Goal: Task Accomplishment & Management: Manage account settings

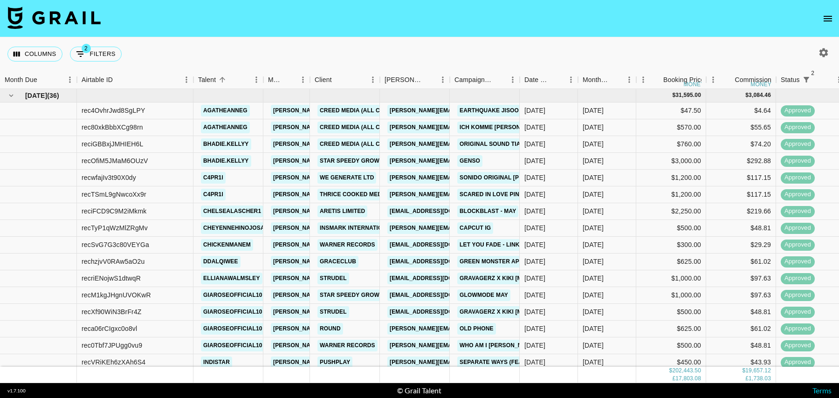
click at [820, 54] on icon "button" at bounding box center [823, 52] width 9 height 9
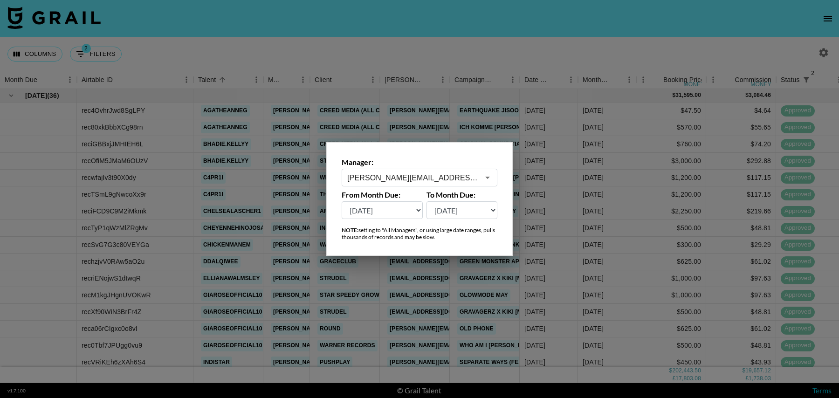
click at [388, 207] on select "[DATE] [DATE] '[DATE] May '[DATE] Mar '[DATE] Jan '[DATE] Nov '[DATE] Sep '[DAT…" at bounding box center [381, 210] width 81 height 18
select select "[DATE]"
click at [341, 201] on select "[DATE] [DATE] '[DATE] May '[DATE] Mar '[DATE] Jan '[DATE] Nov '[DATE] Sep '[DAT…" at bounding box center [381, 210] width 81 height 18
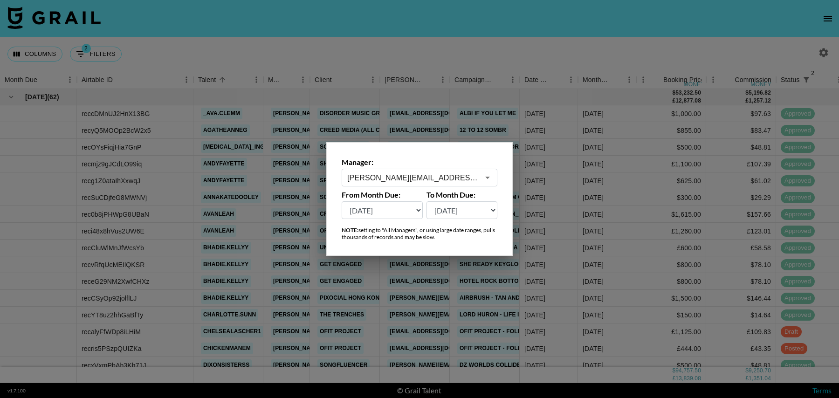
click at [445, 54] on div at bounding box center [419, 199] width 839 height 398
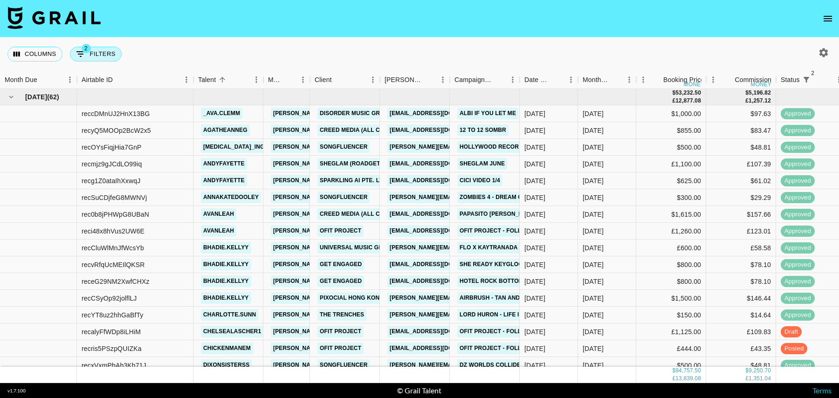
click at [92, 49] on button "2 Filters" at bounding box center [96, 54] width 52 height 15
select select "status"
select select "isNotAnyOf"
select select "status"
select select "isNotAnyOf"
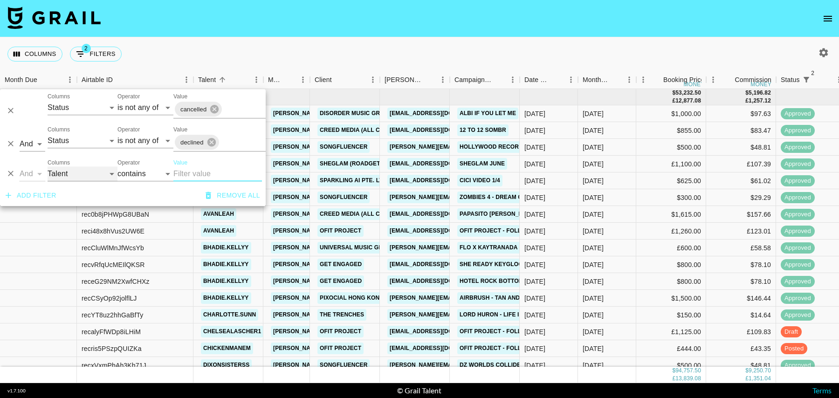
click at [82, 181] on select "Grail Platform ID Airtable ID Talent Manager Client [PERSON_NAME] Campaign (Typ…" at bounding box center [83, 173] width 70 height 15
select select "campaign"
click at [48, 166] on select "Grail Platform ID Airtable ID Talent Manager Client [PERSON_NAME] Campaign (Typ…" at bounding box center [83, 173] width 70 height 15
click at [197, 178] on input "Value" at bounding box center [217, 173] width 89 height 15
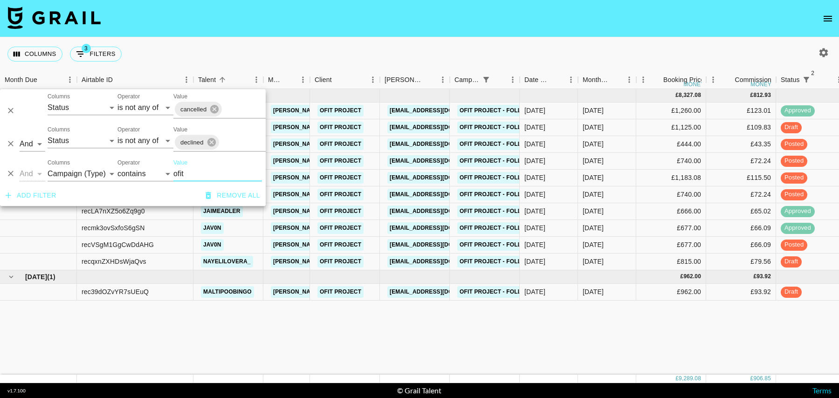
type input "ofit"
click at [644, 245] on div "£677.00" at bounding box center [671, 245] width 70 height 17
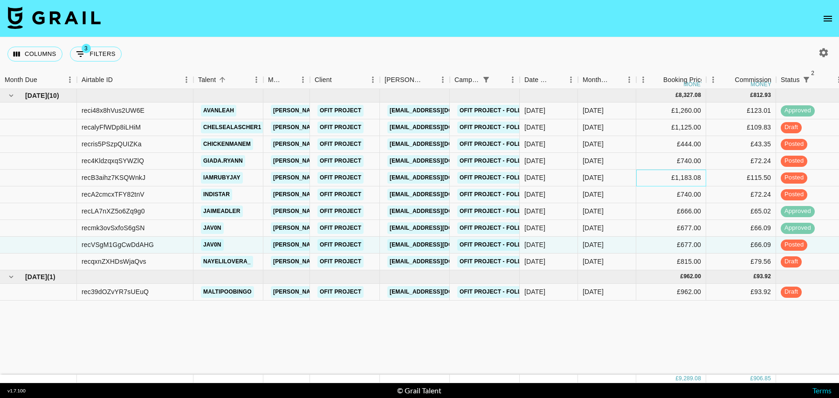
click at [637, 178] on div "£1,183.08" at bounding box center [671, 178] width 70 height 17
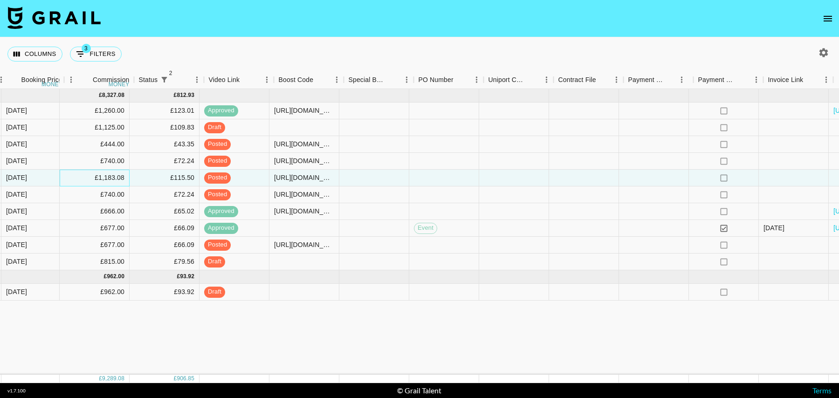
scroll to position [0, 673]
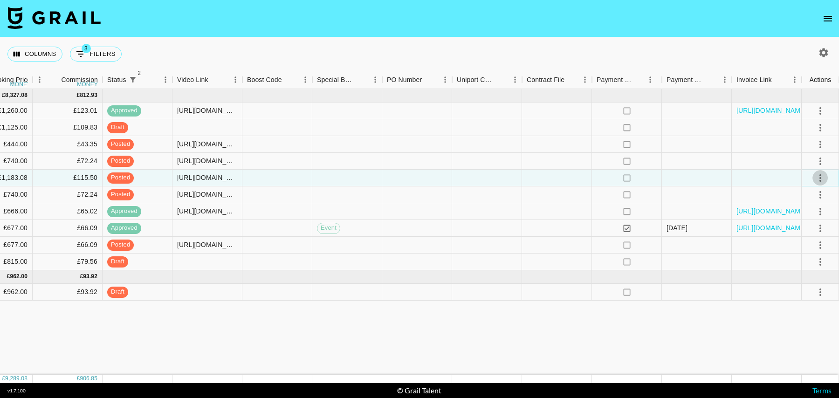
click at [825, 177] on button "select merge strategy" at bounding box center [820, 178] width 16 height 16
click at [807, 270] on div "Approve" at bounding box center [799, 264] width 28 height 11
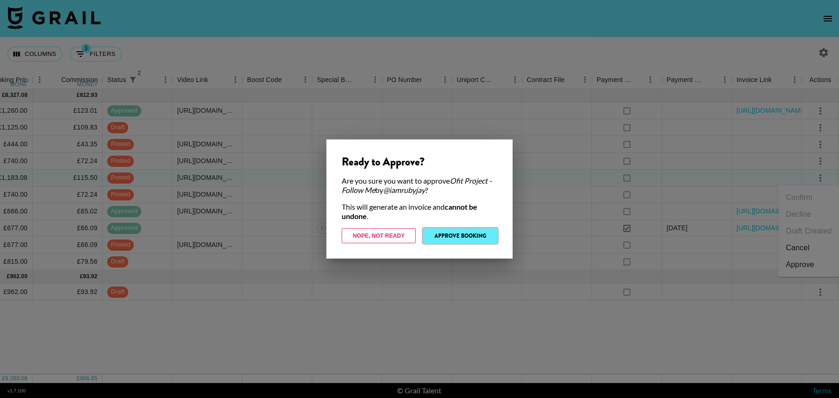
click at [457, 237] on button "Approve Booking" at bounding box center [460, 235] width 74 height 15
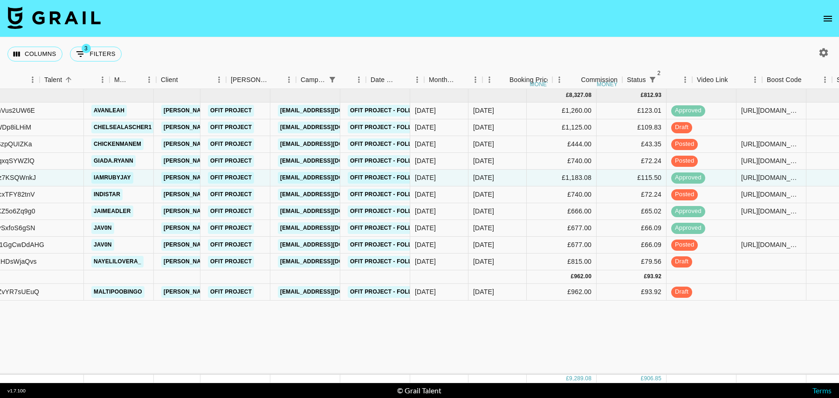
scroll to position [0, 154]
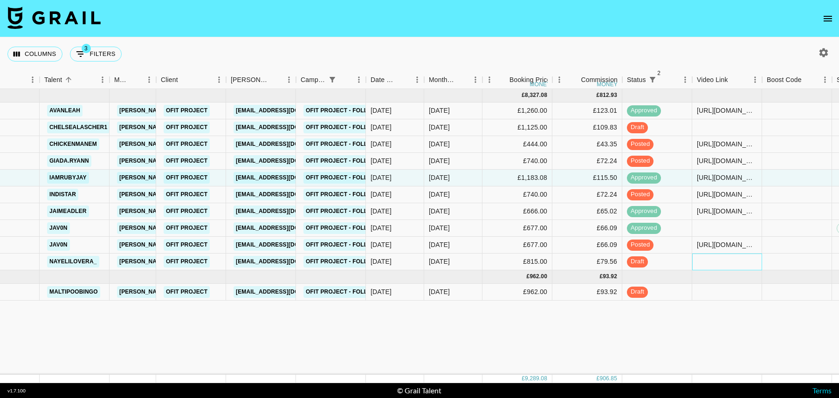
click at [710, 265] on div at bounding box center [727, 261] width 70 height 17
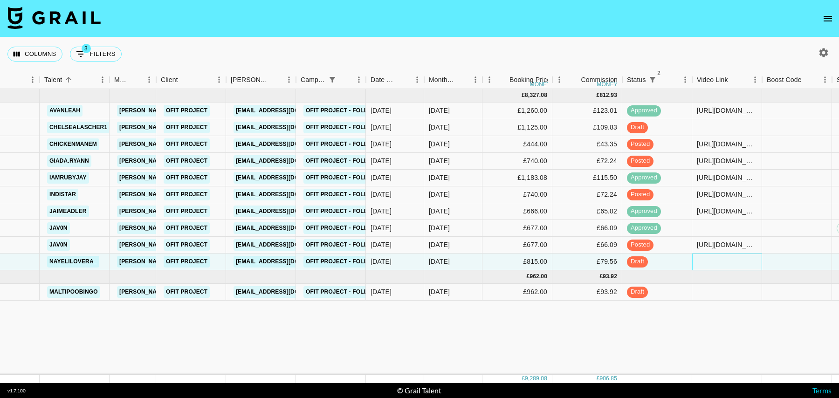
click at [710, 265] on div at bounding box center [727, 261] width 70 height 17
type input "[URL][DOMAIN_NAME]"
click at [810, 256] on div at bounding box center [797, 261] width 70 height 17
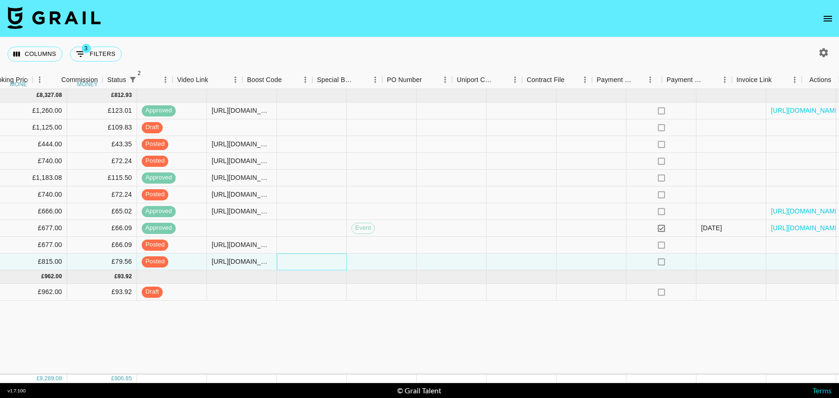
scroll to position [0, 673]
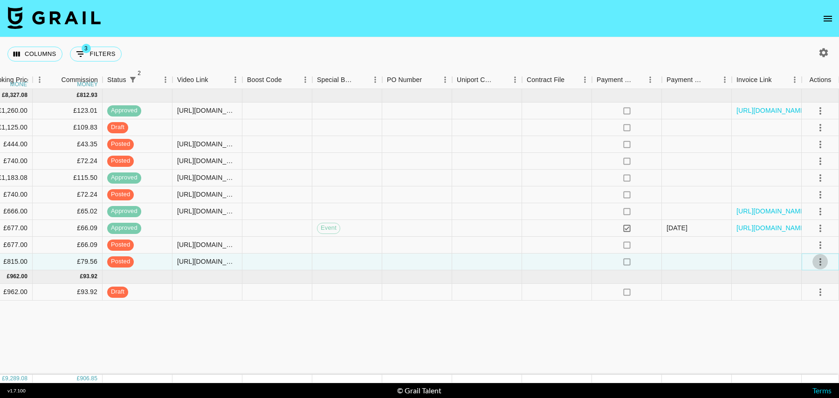
click at [816, 261] on icon "select merge strategy" at bounding box center [819, 261] width 11 height 11
click at [801, 347] on div "Approve" at bounding box center [799, 348] width 28 height 11
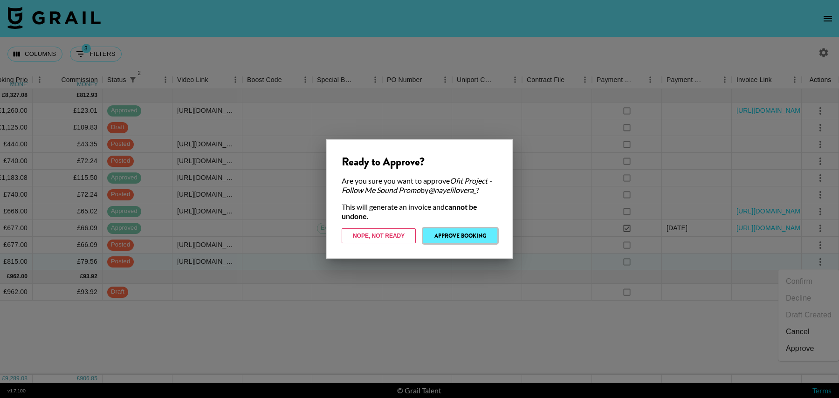
click at [462, 236] on button "Approve Booking" at bounding box center [460, 235] width 74 height 15
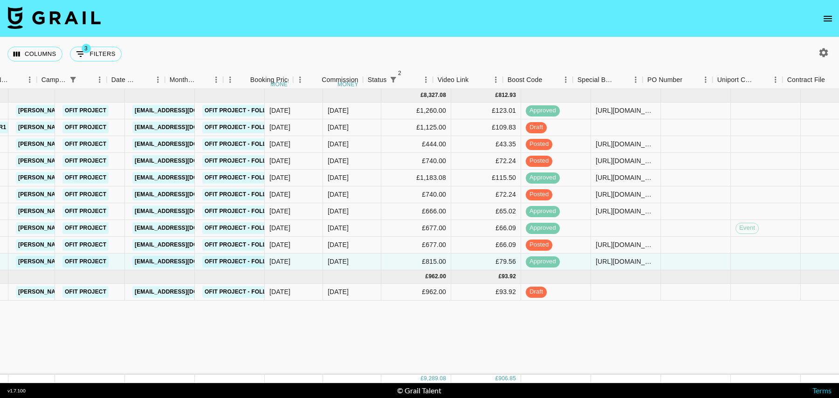
scroll to position [0, 0]
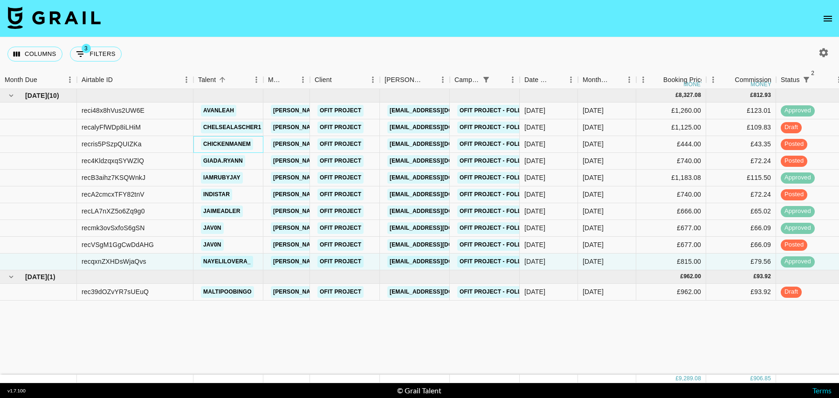
click at [258, 145] on div "chickenmanem" at bounding box center [228, 144] width 70 height 17
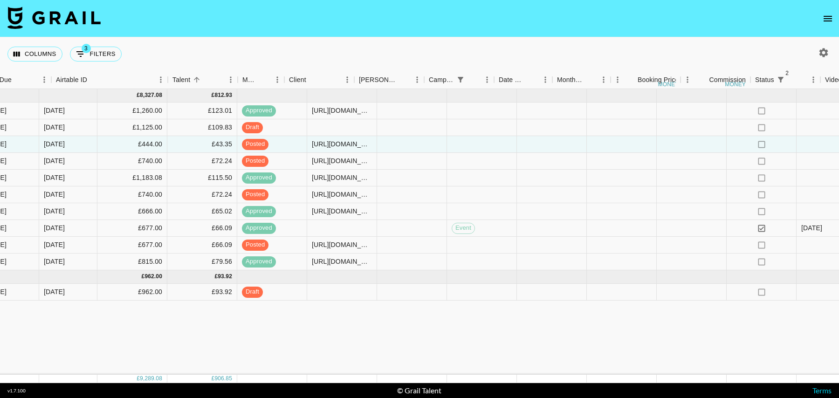
scroll to position [0, 673]
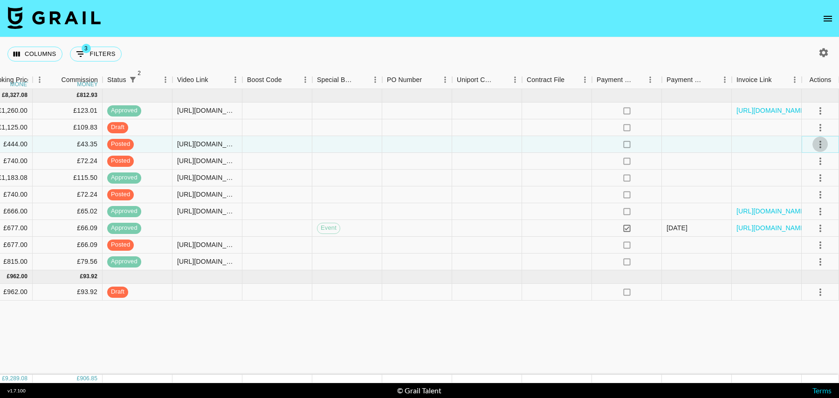
click at [816, 140] on icon "select merge strategy" at bounding box center [819, 144] width 11 height 11
click at [796, 234] on div "Approve" at bounding box center [799, 230] width 28 height 11
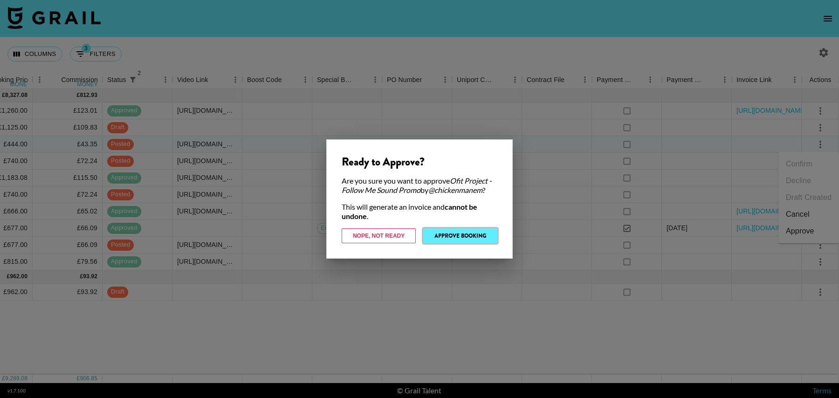
click at [484, 240] on button "Approve Booking" at bounding box center [460, 235] width 74 height 15
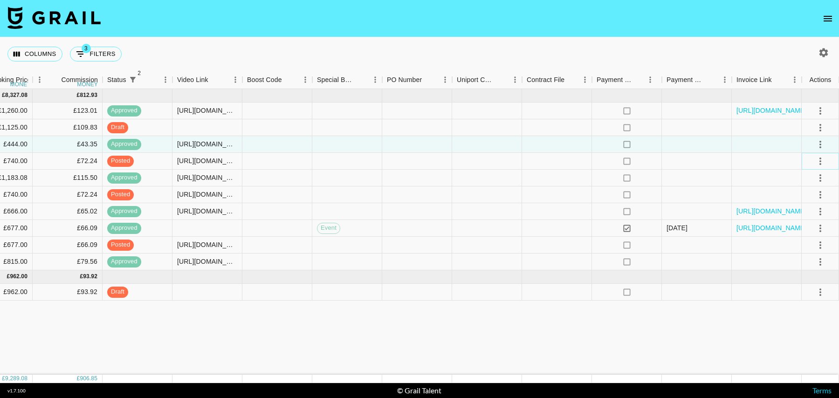
click at [817, 162] on icon "select merge strategy" at bounding box center [819, 161] width 11 height 11
click at [812, 252] on div "Approve" at bounding box center [799, 248] width 28 height 11
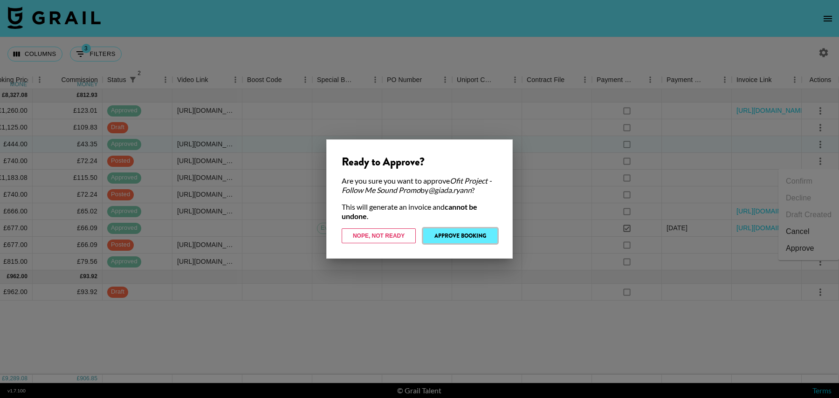
click at [456, 229] on button "Approve Booking" at bounding box center [460, 235] width 74 height 15
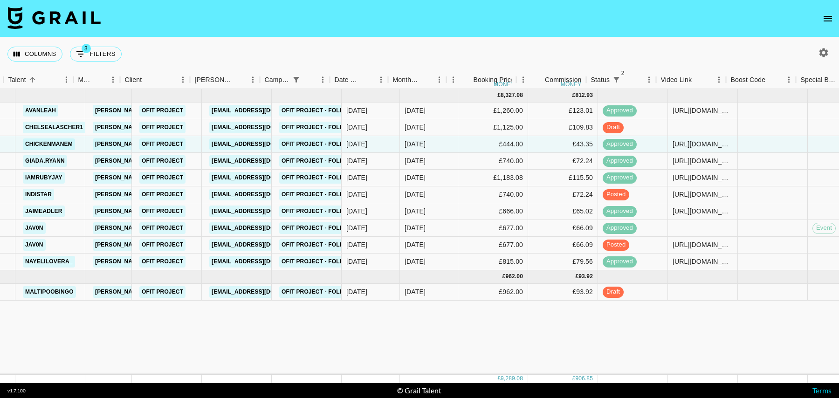
scroll to position [0, 66]
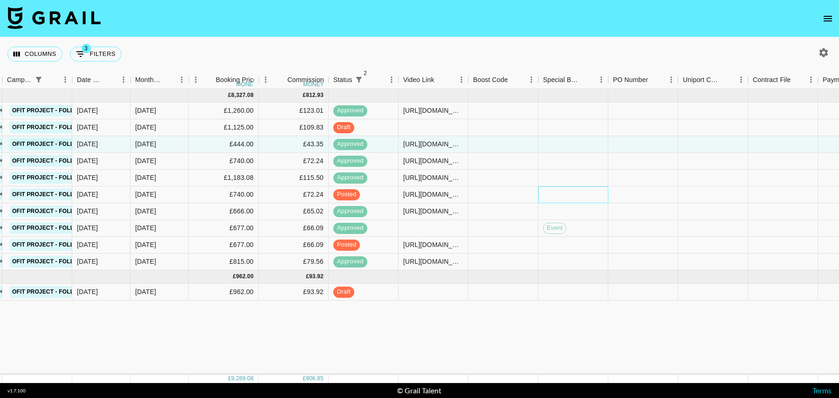
click at [573, 191] on div at bounding box center [573, 194] width 70 height 17
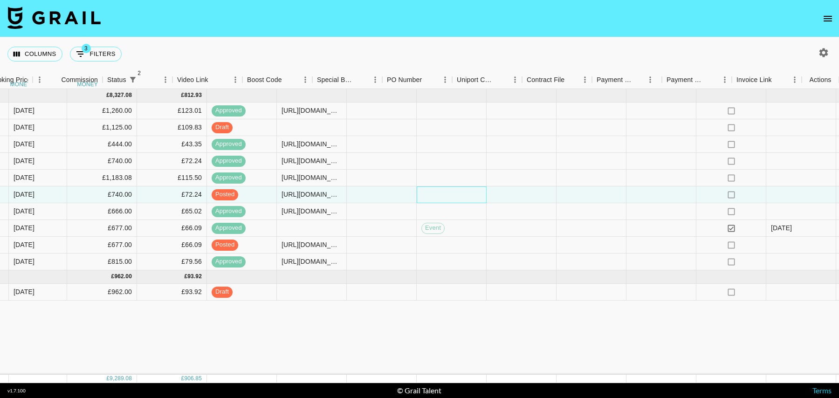
scroll to position [0, 673]
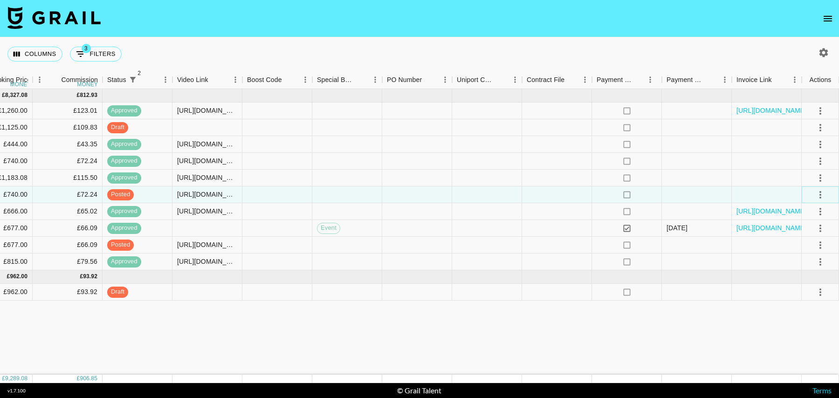
click at [815, 194] on icon "select merge strategy" at bounding box center [819, 194] width 11 height 11
click at [805, 277] on div "Approve" at bounding box center [799, 281] width 28 height 11
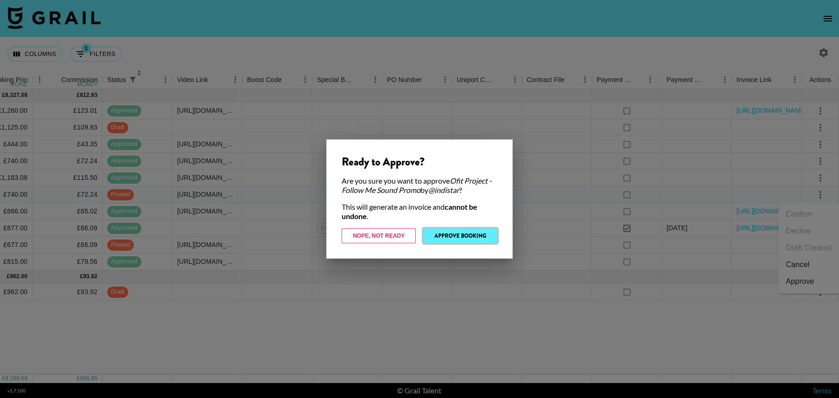
click at [464, 239] on button "Approve Booking" at bounding box center [460, 235] width 74 height 15
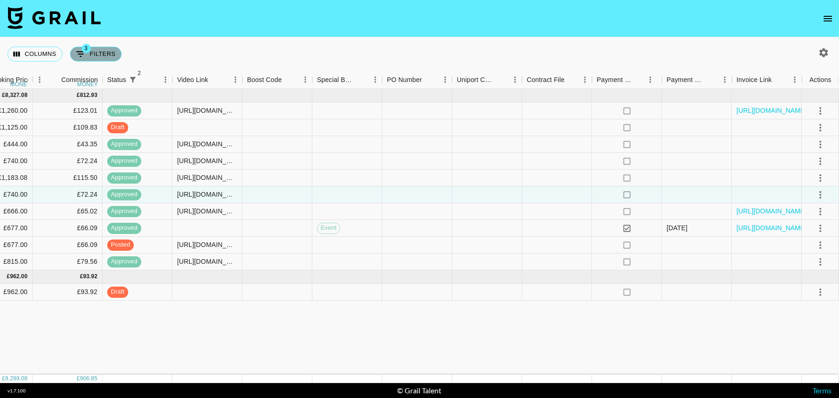
click at [84, 56] on icon "Show filters" at bounding box center [80, 53] width 11 height 11
select select "status"
select select "isNotAnyOf"
select select "status"
select select "isNotAnyOf"
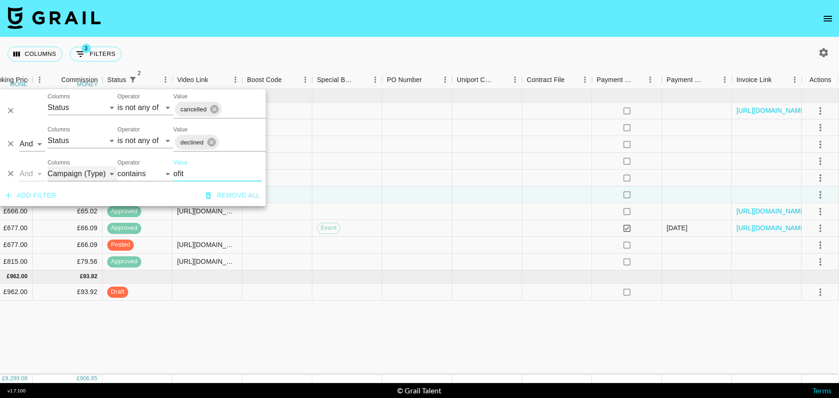
click at [86, 179] on select "Grail Platform ID Airtable ID Talent Manager Client [PERSON_NAME] Campaign (Typ…" at bounding box center [83, 173] width 70 height 15
select select "talentName"
click at [48, 166] on select "Grail Platform ID Airtable ID Talent Manager Client [PERSON_NAME] Campaign (Typ…" at bounding box center [83, 173] width 70 height 15
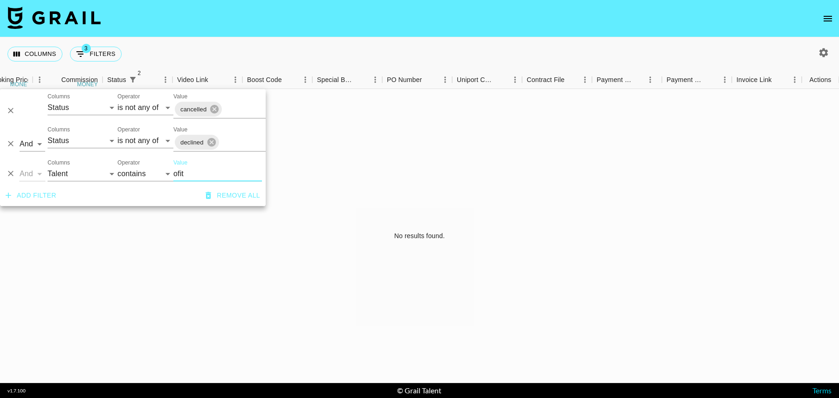
click at [210, 173] on input "ofit" at bounding box center [217, 173] width 89 height 15
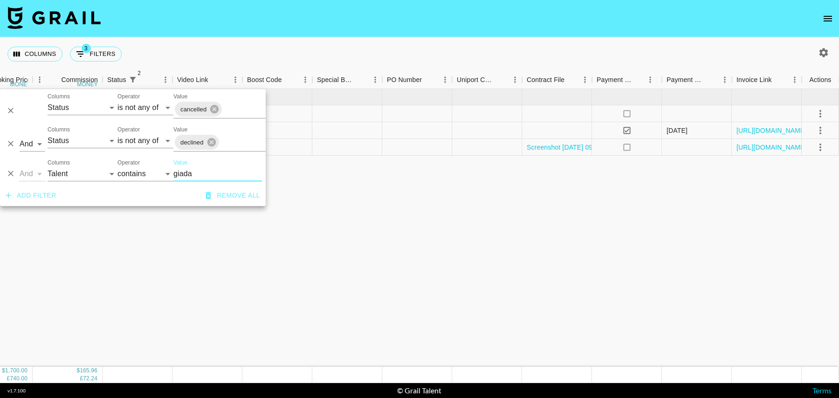
type input "giada"
click at [310, 249] on div "[DATE] ( 3 ) $ 1,700.00 £ 740.00 $ 165.96 £ 72.24 rec4KldzqxqSYWZlQ giada.ryann…" at bounding box center [83, 228] width 1512 height 278
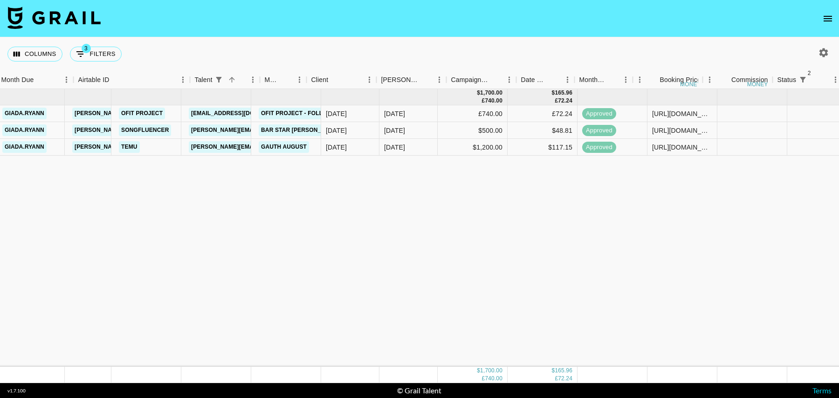
scroll to position [0, 0]
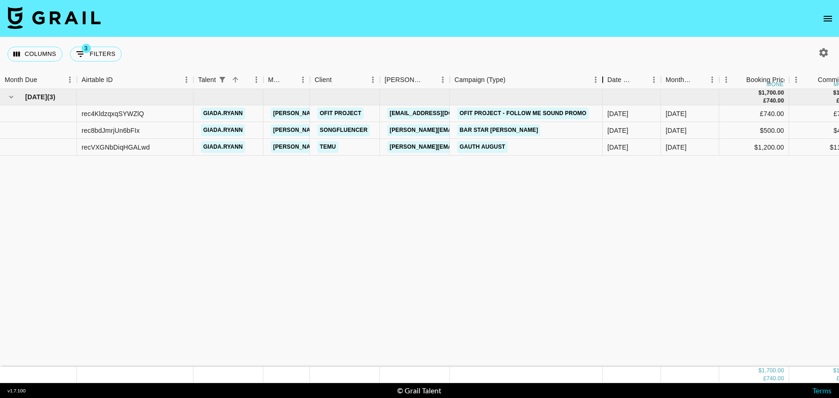
drag, startPoint x: 520, startPoint y: 83, endPoint x: 593, endPoint y: 85, distance: 72.7
click at [602, 85] on div "Campaign (Type)" at bounding box center [602, 80] width 11 height 18
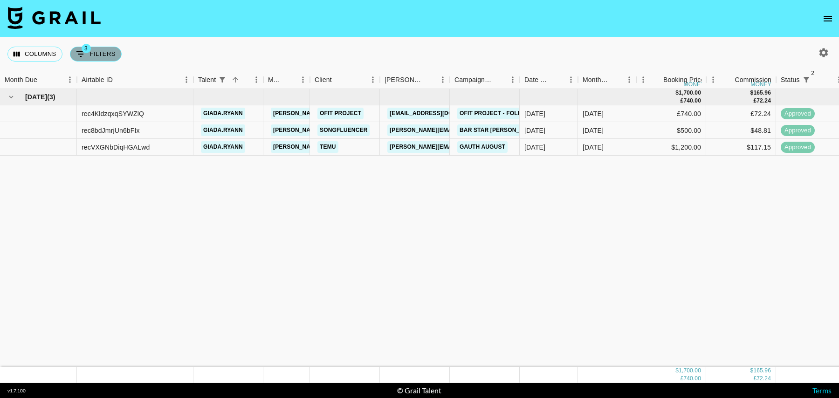
click at [104, 51] on button "3 Filters" at bounding box center [96, 54] width 52 height 15
select select "status"
select select "isNotAnyOf"
select select "status"
select select "isNotAnyOf"
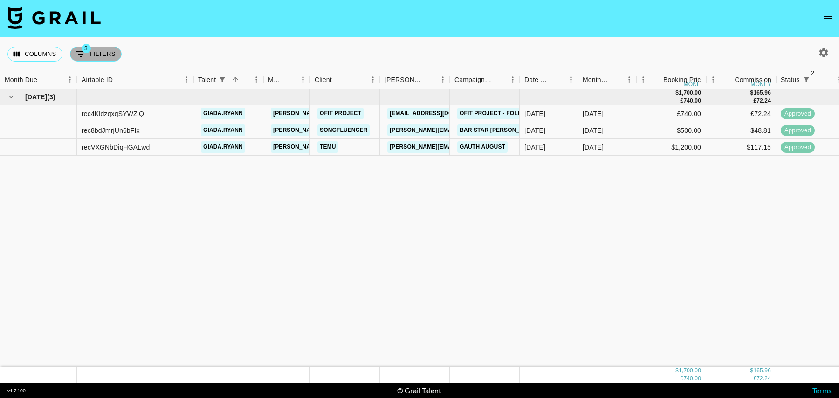
select select "talentName"
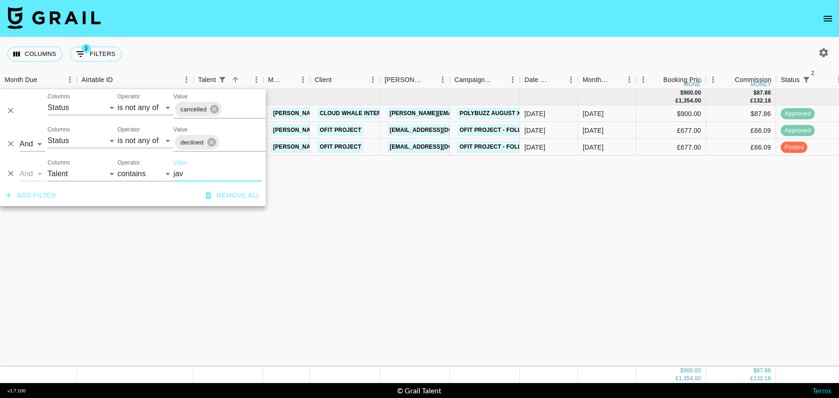
type input "jav"
click at [527, 191] on div "[DATE] ( 3 ) $ 900.00 £ 1,354.00 $ 87.86 £ 132.18 recIEeDBVsILhQqlf jav0n [PERS…" at bounding box center [756, 228] width 1512 height 278
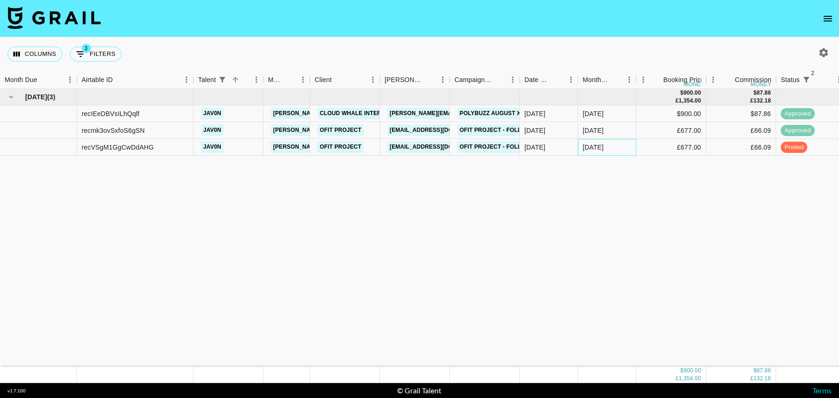
click at [632, 149] on div "[DATE]" at bounding box center [607, 147] width 58 height 17
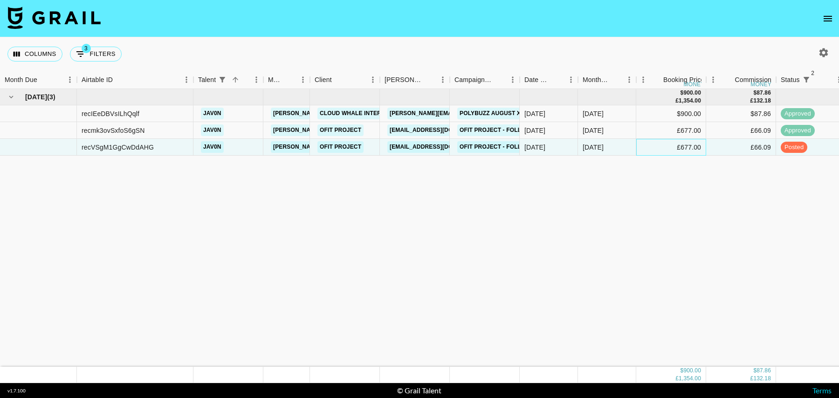
click at [667, 142] on div "£677.00" at bounding box center [671, 147] width 70 height 17
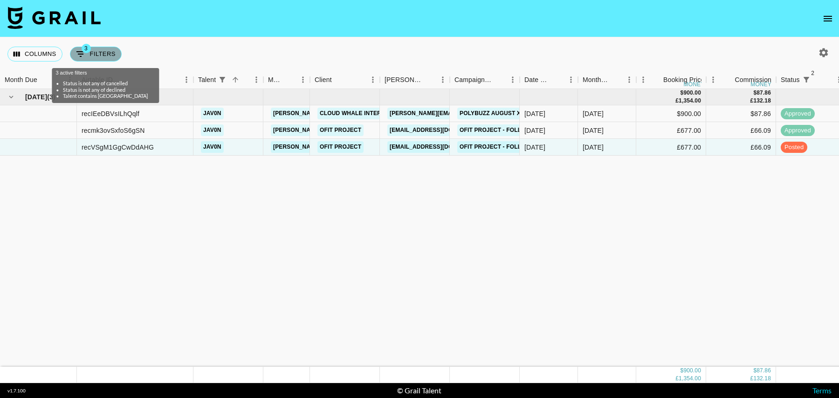
click at [103, 55] on button "3 Filters" at bounding box center [96, 54] width 52 height 15
select select "status"
select select "isNotAnyOf"
select select "status"
select select "isNotAnyOf"
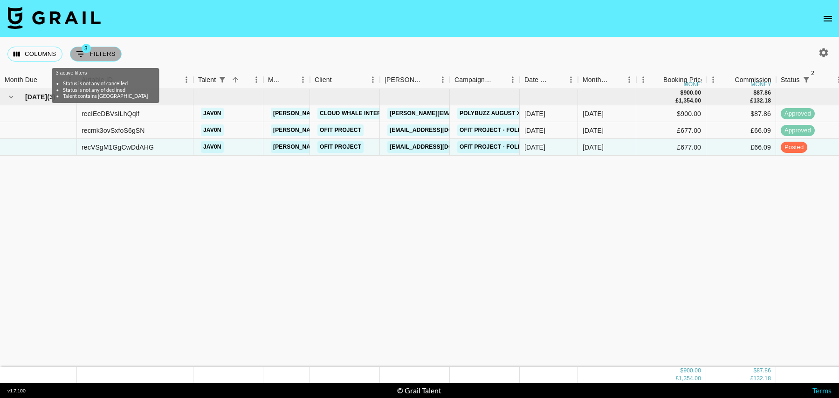
select select "talentName"
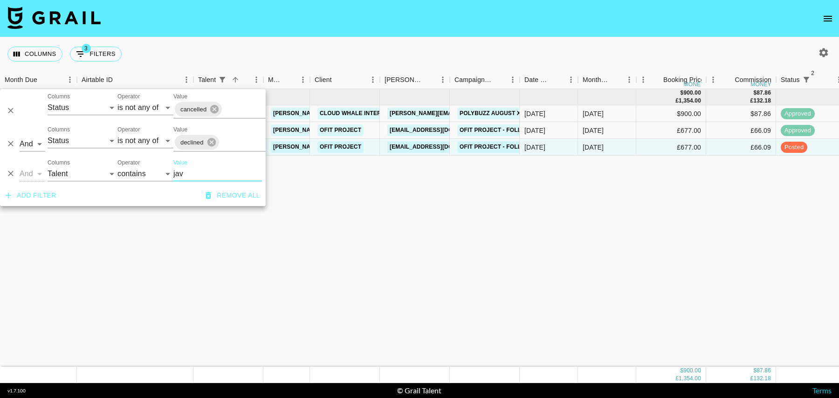
click at [436, 196] on div "[DATE] ( 3 ) $ 900.00 £ 1,354.00 $ 87.86 £ 132.18 recIEeDBVsILhQqlf jav0n [PERS…" at bounding box center [756, 228] width 1512 height 278
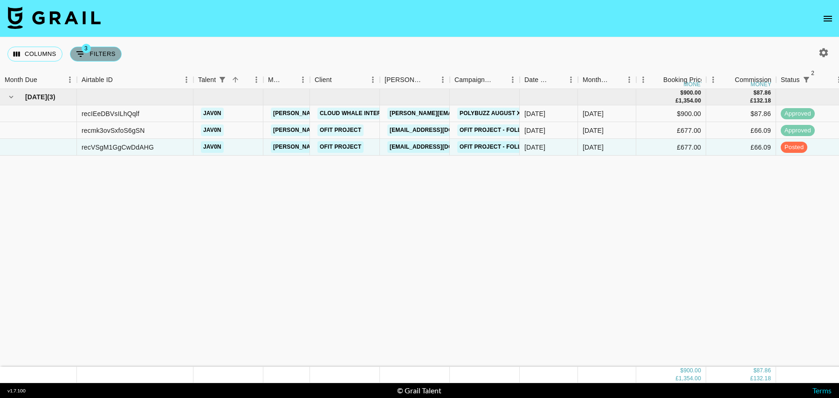
click at [104, 58] on button "3 Filters" at bounding box center [96, 54] width 52 height 15
select select "status"
select select "isNotAnyOf"
select select "status"
select select "isNotAnyOf"
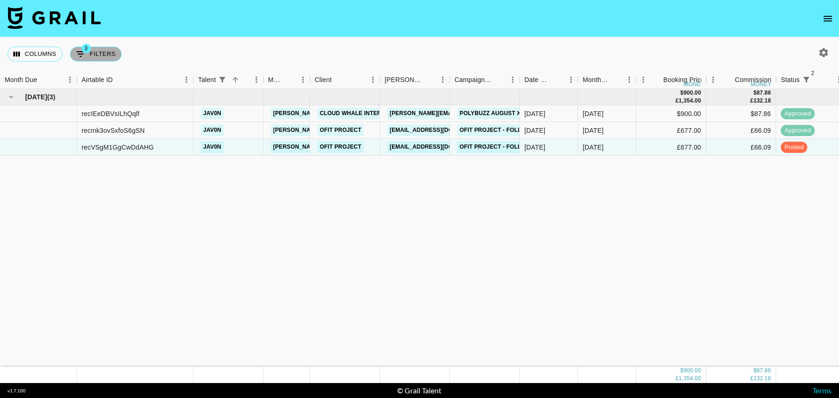
select select "talentName"
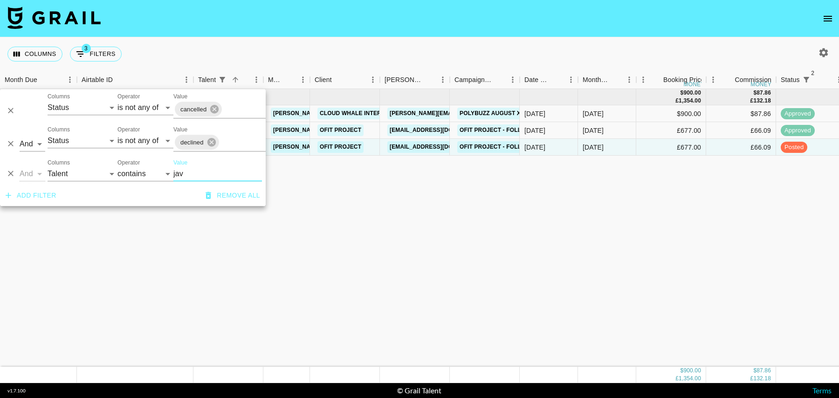
click at [16, 173] on button "Delete" at bounding box center [11, 174] width 14 height 14
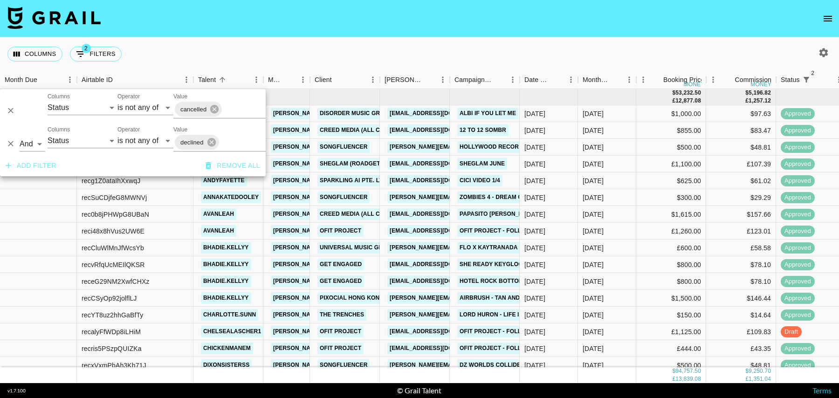
click at [479, 51] on div "Columns 2 Filters + Booking" at bounding box center [419, 54] width 839 height 34
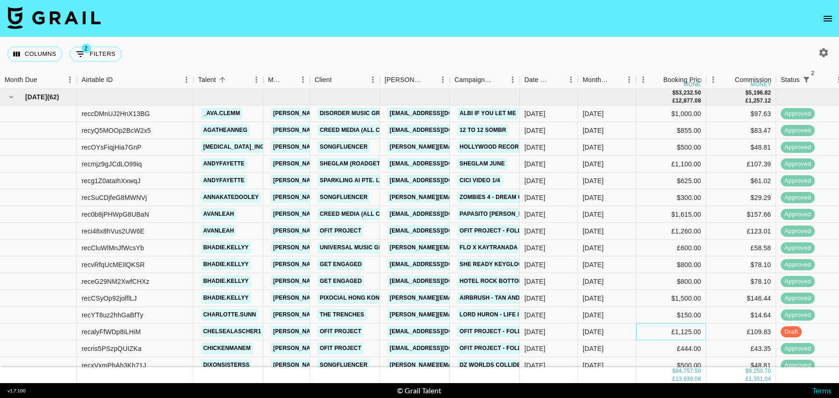
click at [655, 330] on div "£1,125.00" at bounding box center [671, 331] width 70 height 17
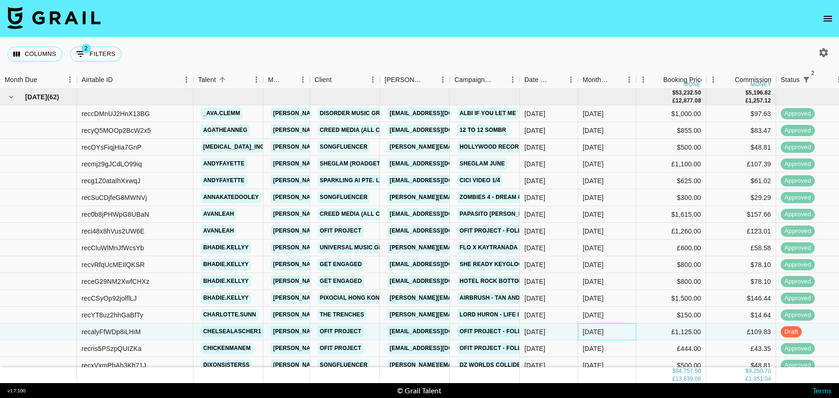
click at [620, 333] on div "[DATE]" at bounding box center [607, 331] width 58 height 17
click at [620, 349] on div "[DATE]" at bounding box center [607, 348] width 58 height 17
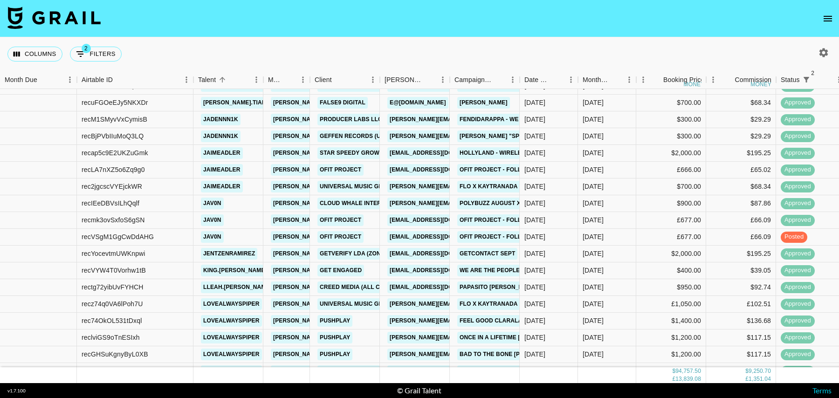
scroll to position [563, 0]
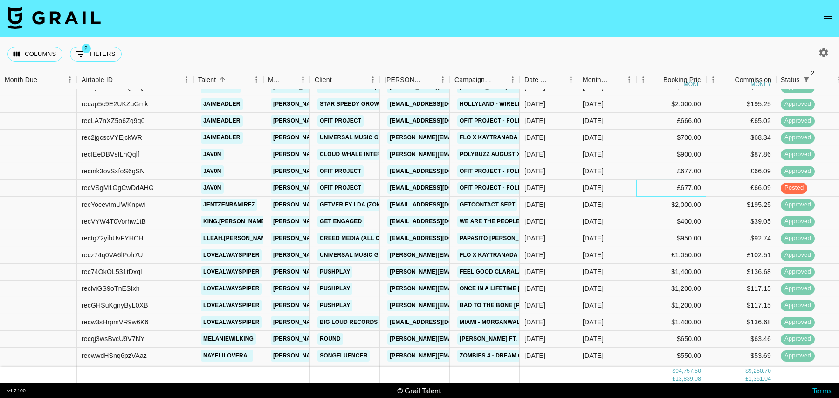
click at [639, 183] on div "£677.00" at bounding box center [671, 188] width 70 height 17
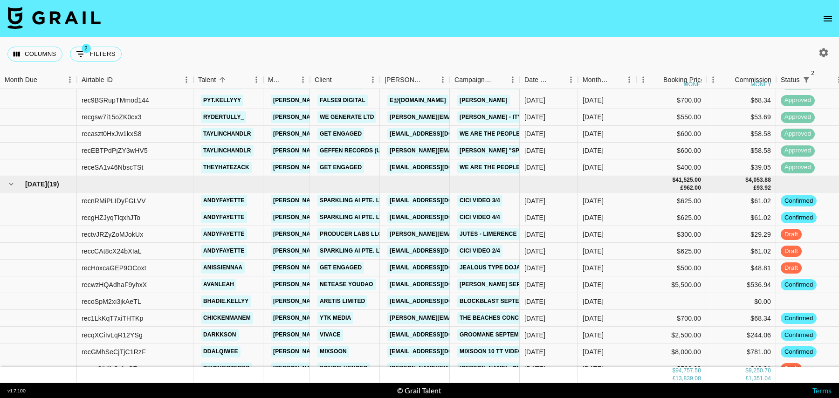
scroll to position [955, 0]
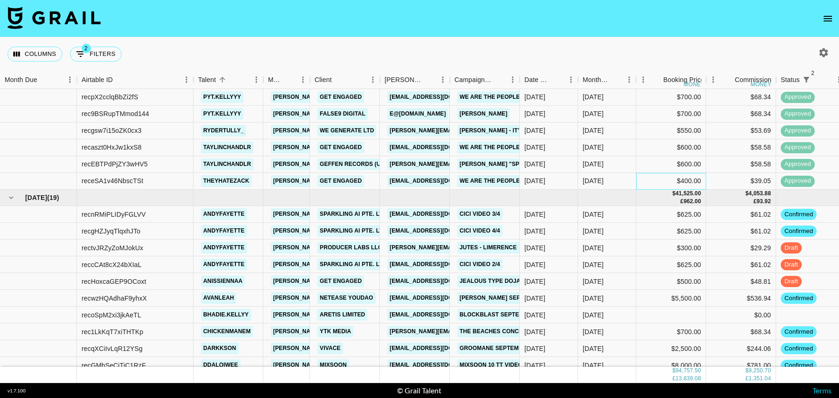
click at [640, 177] on div "$400.00" at bounding box center [671, 181] width 70 height 17
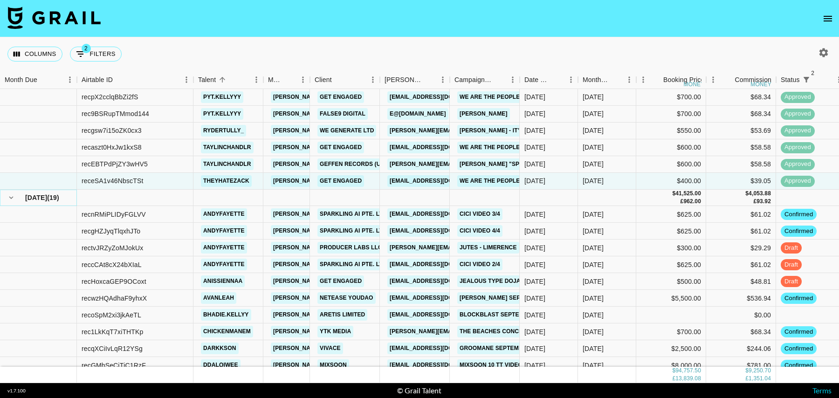
click at [7, 196] on icon "hide children" at bounding box center [11, 197] width 8 height 8
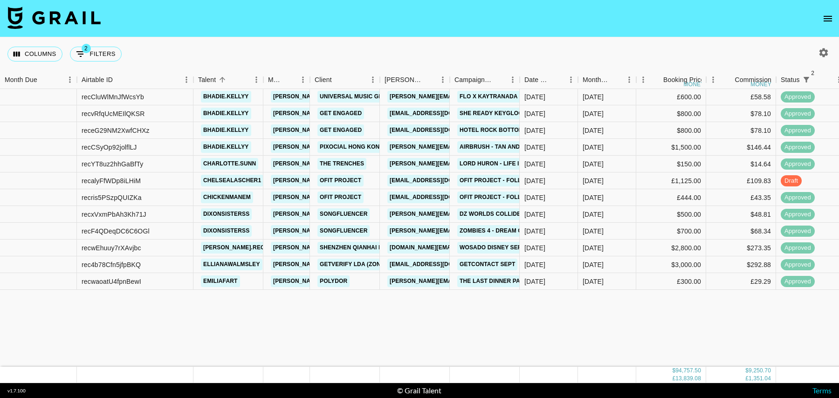
scroll to position [0, 0]
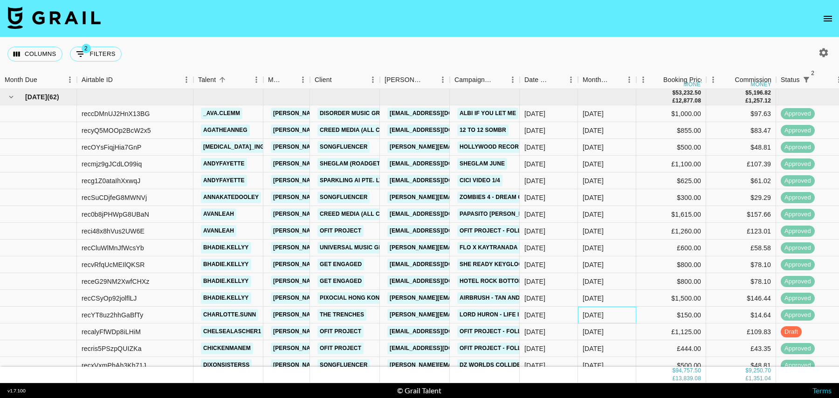
click at [625, 316] on div "[DATE]" at bounding box center [607, 315] width 58 height 17
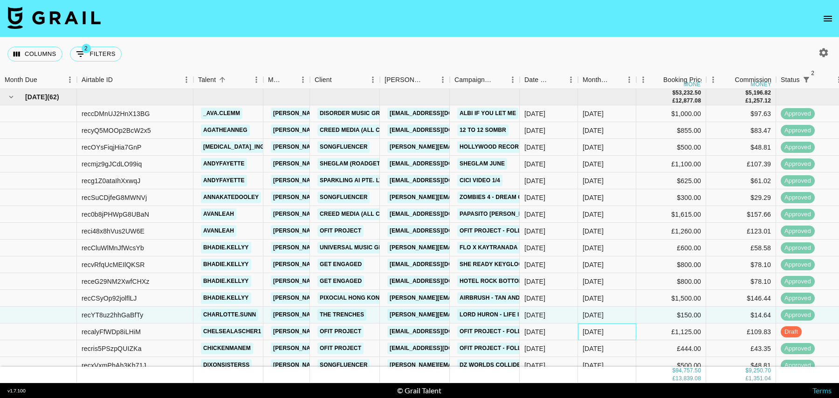
click at [625, 324] on div "[DATE]" at bounding box center [607, 331] width 58 height 17
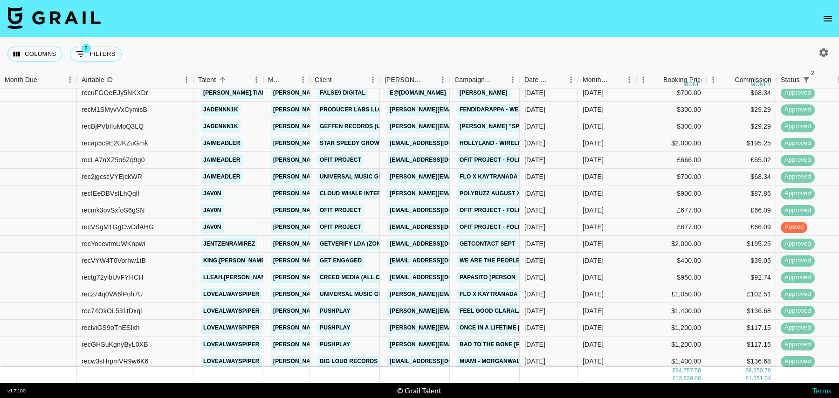
scroll to position [498, 0]
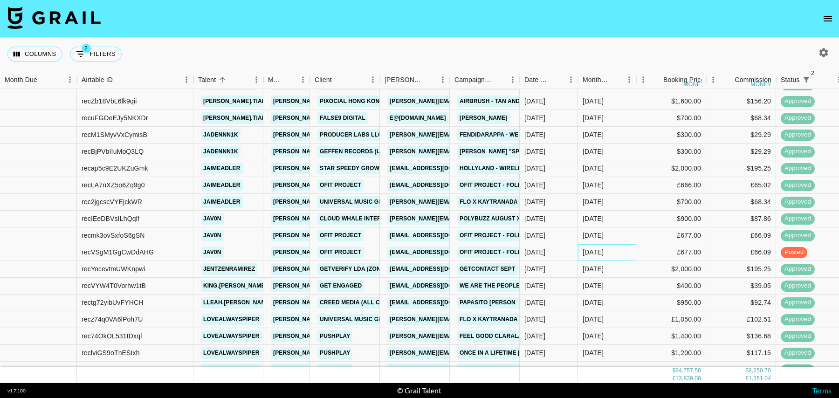
click at [612, 256] on div "[DATE]" at bounding box center [607, 252] width 58 height 17
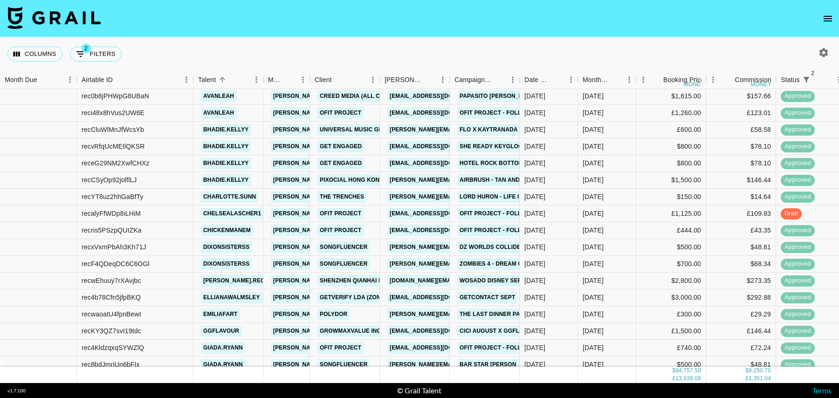
scroll to position [112, 0]
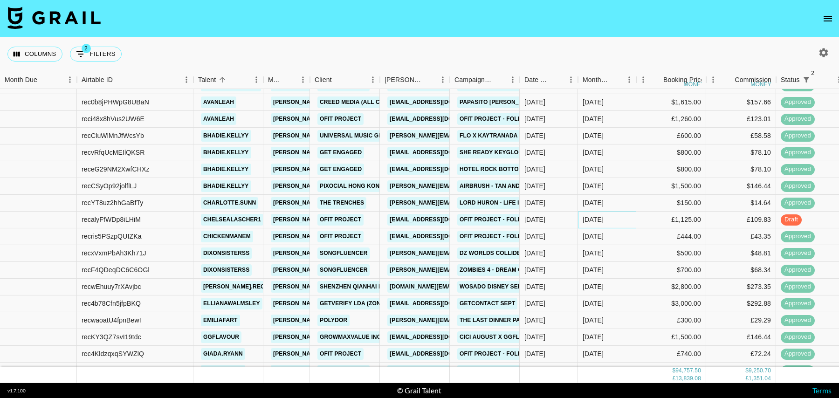
click at [621, 221] on div "[DATE]" at bounding box center [607, 219] width 58 height 17
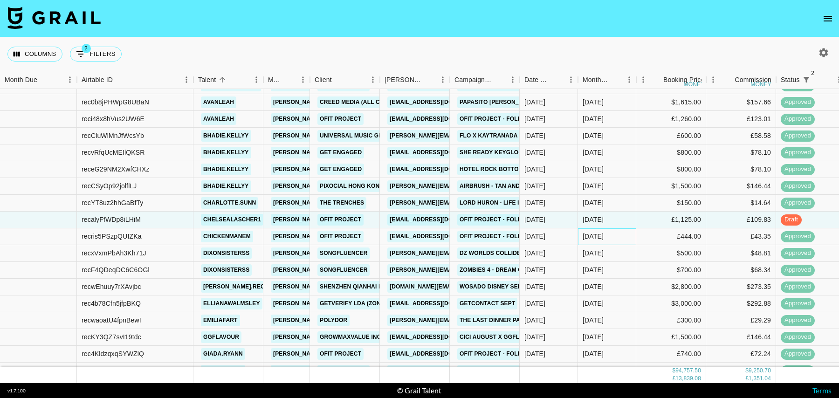
click at [619, 236] on div "[DATE]" at bounding box center [607, 236] width 58 height 17
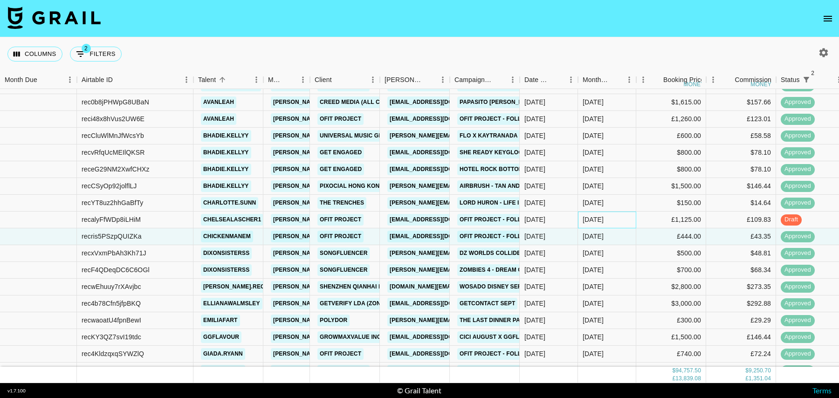
click at [619, 222] on div "[DATE]" at bounding box center [607, 219] width 58 height 17
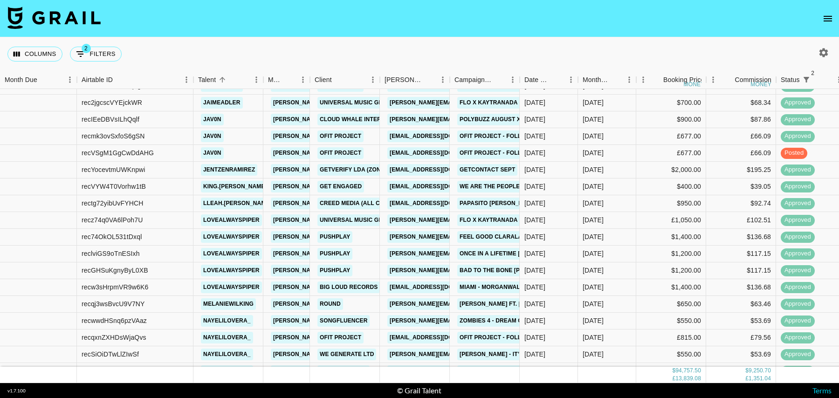
scroll to position [538, 0]
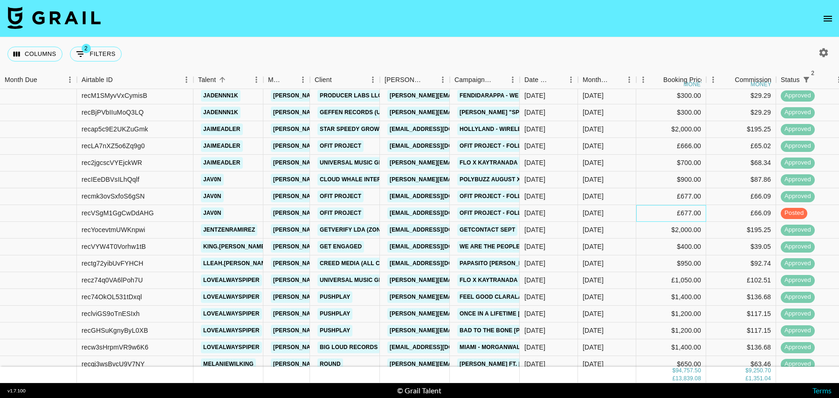
click at [647, 208] on div "£677.00" at bounding box center [671, 213] width 70 height 17
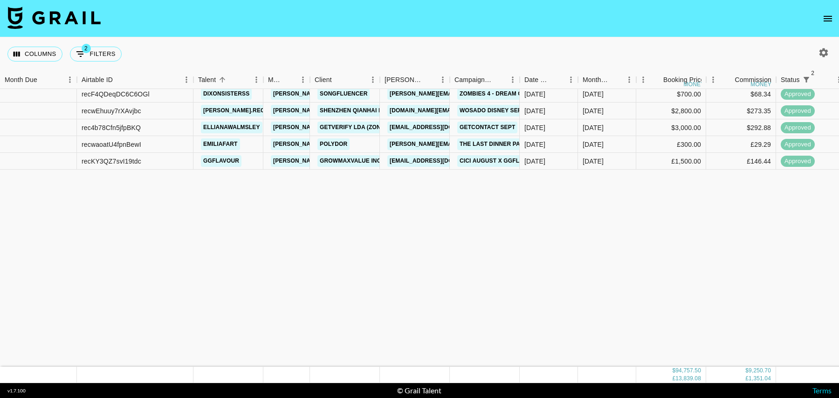
scroll to position [0, 0]
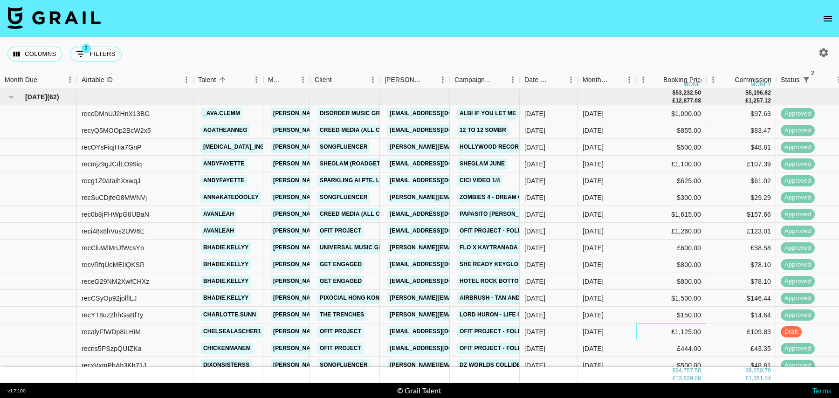
click at [661, 332] on div "£1,125.00" at bounding box center [671, 331] width 70 height 17
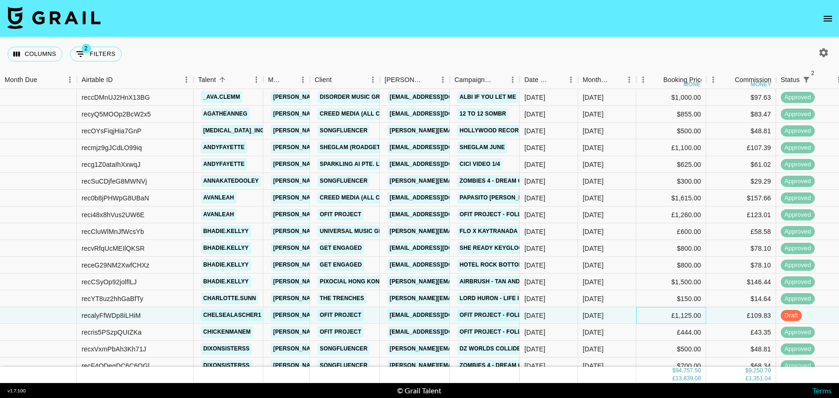
scroll to position [29, 0]
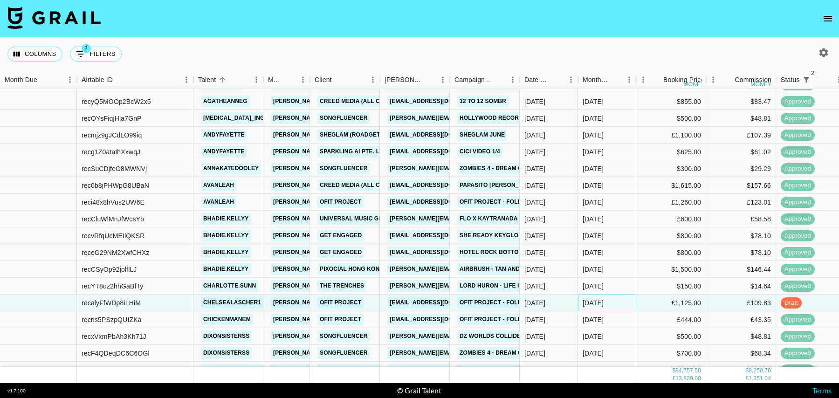
click at [621, 303] on div "[DATE]" at bounding box center [607, 302] width 58 height 17
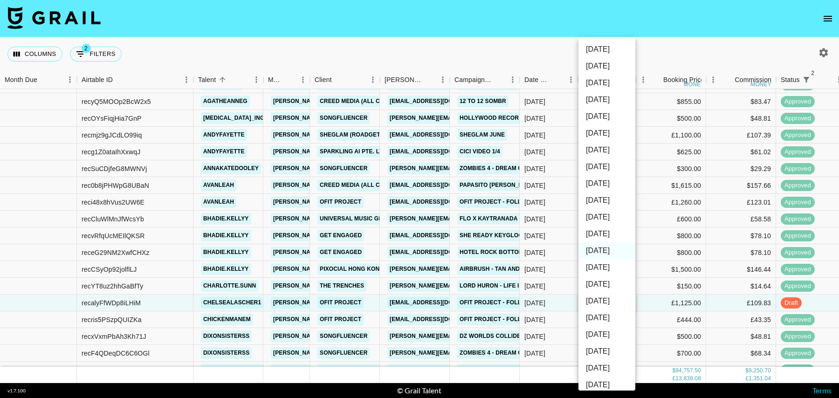
click at [597, 231] on li "[DATE]" at bounding box center [606, 233] width 57 height 17
type input "[DATE]"
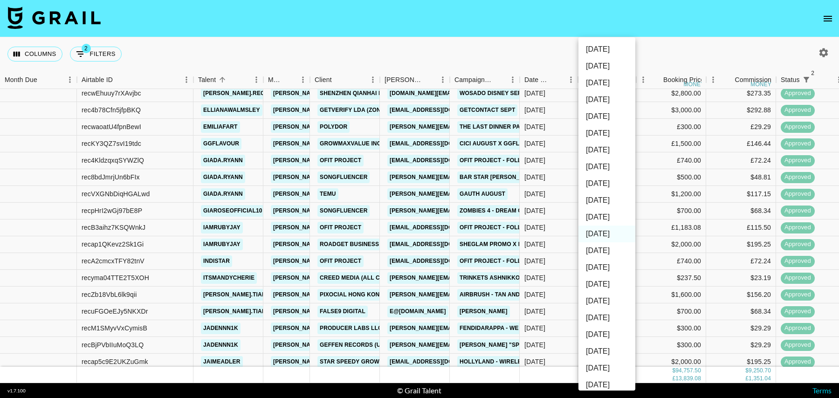
scroll to position [74, 0]
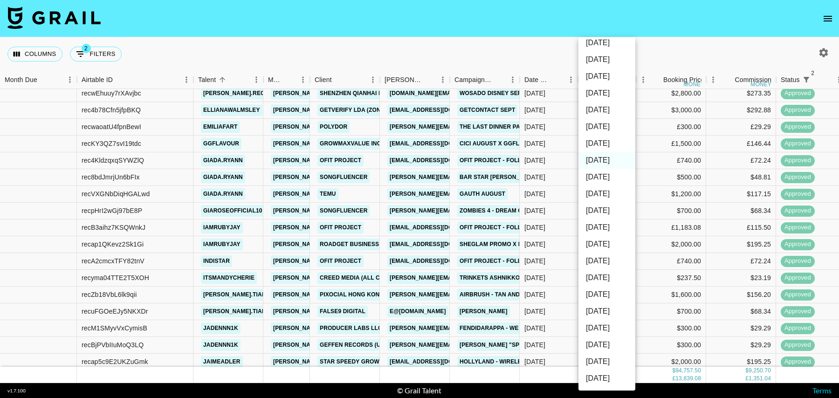
click at [654, 264] on div at bounding box center [419, 199] width 839 height 398
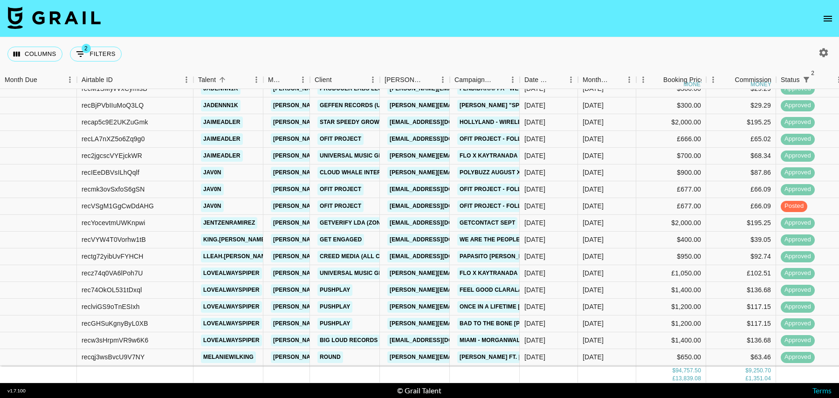
scroll to position [532, 0]
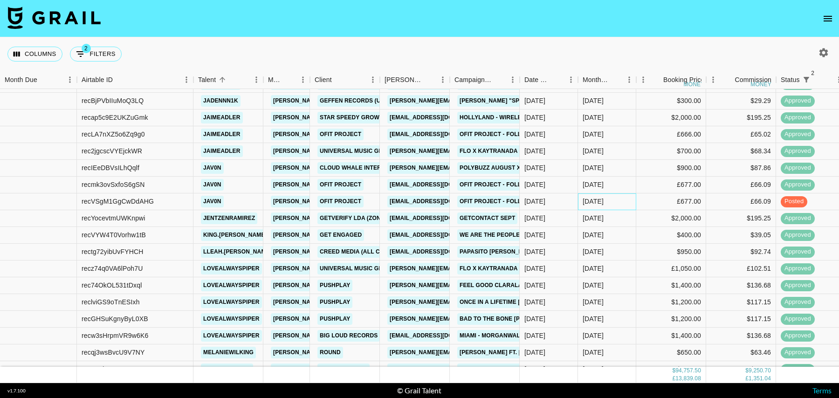
click at [625, 200] on div "[DATE]" at bounding box center [607, 201] width 58 height 17
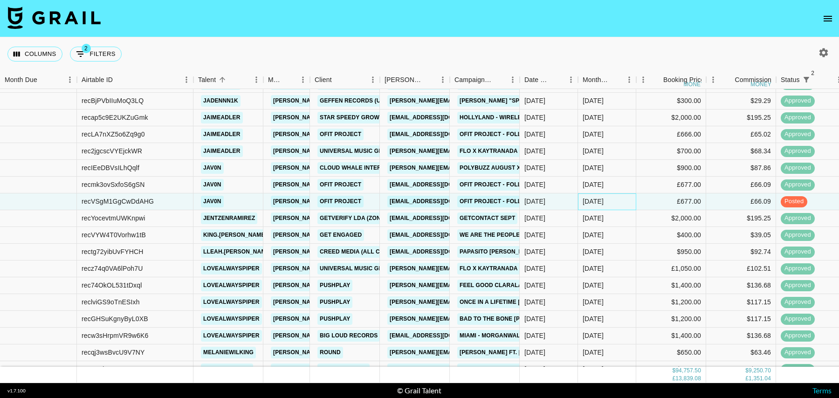
click at [625, 200] on div "[DATE]" at bounding box center [607, 201] width 58 height 17
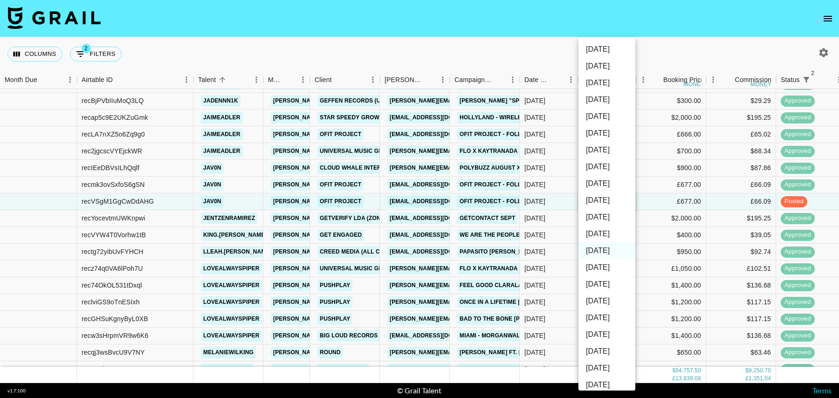
click at [604, 230] on li "[DATE]" at bounding box center [606, 233] width 57 height 17
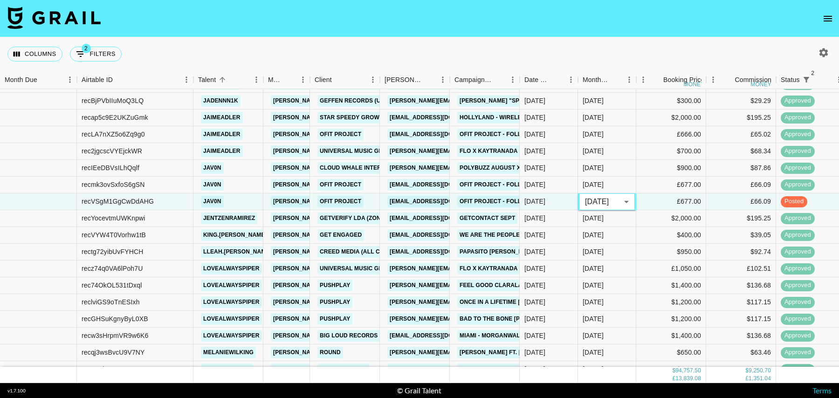
type input "[DATE]"
click at [628, 234] on div "[DATE]" at bounding box center [607, 235] width 58 height 17
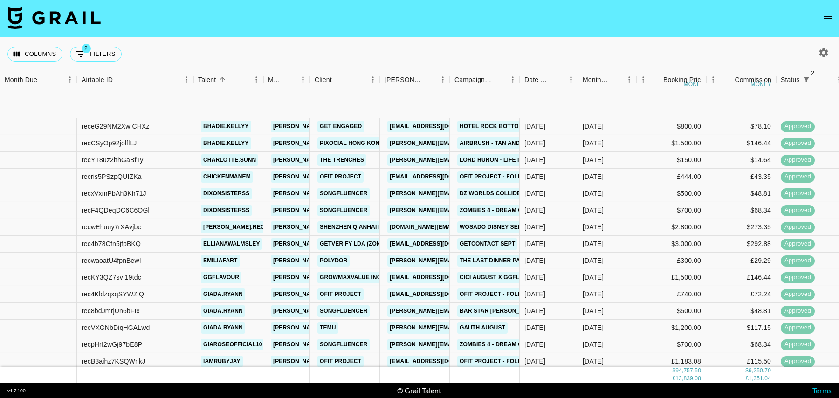
scroll to position [0, 0]
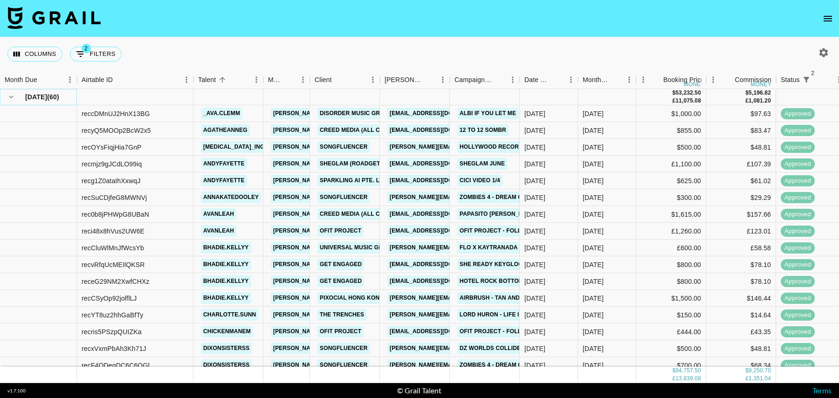
click at [14, 96] on icon "hide children" at bounding box center [11, 97] width 8 height 8
click at [12, 97] on icon "hide children" at bounding box center [11, 97] width 8 height 8
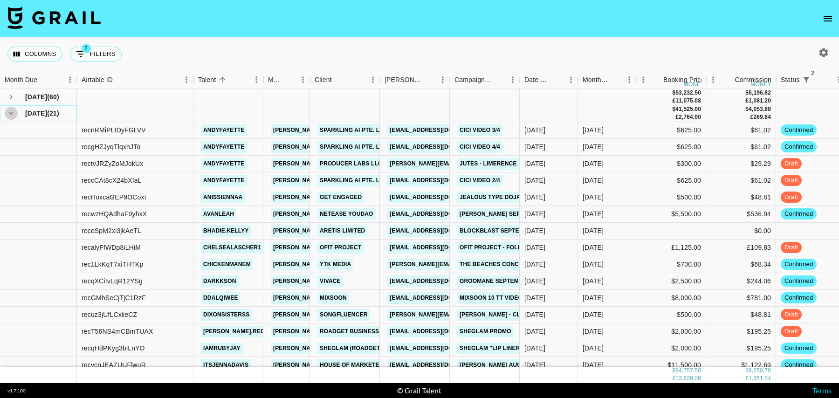
click at [12, 112] on icon "hide children" at bounding box center [11, 113] width 8 height 8
